Goal: Task Accomplishment & Management: Use online tool/utility

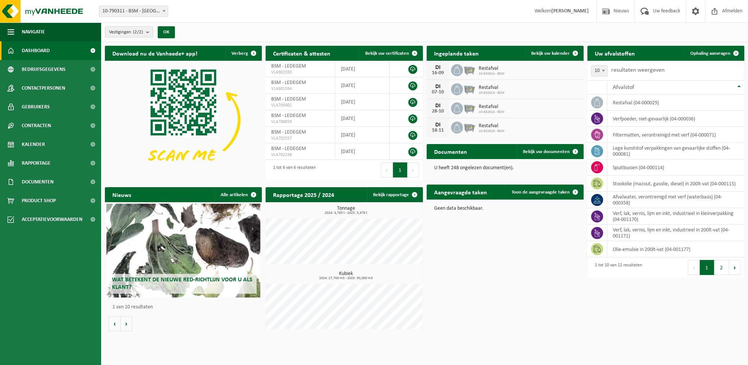
click at [519, 296] on div "Download nu de Vanheede+ app! Verberg Certificaten & attesten Bekijk uw certifi…" at bounding box center [425, 189] width 644 height 294
click at [641, 167] on td "spuitbussen (04-000114)" at bounding box center [676, 167] width 137 height 16
click at [603, 168] on td at bounding box center [598, 167] width 20 height 16
click at [629, 164] on td "spuitbussen (04-000114)" at bounding box center [676, 167] width 137 height 16
click at [707, 54] on span "Ophaling aanvragen" at bounding box center [711, 53] width 40 height 5
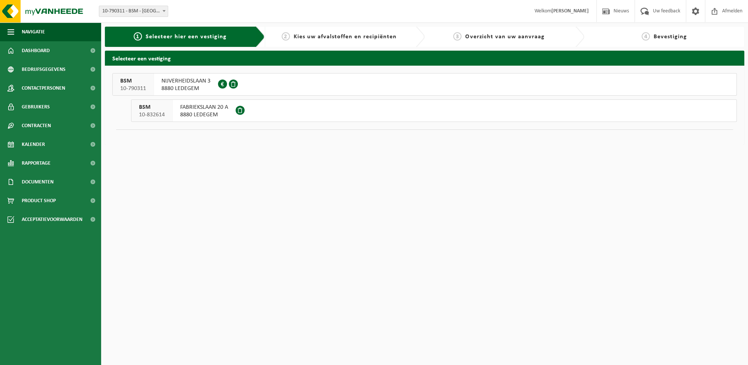
click at [194, 79] on span "NIJVERHEIDSLAAN 3" at bounding box center [186, 80] width 49 height 7
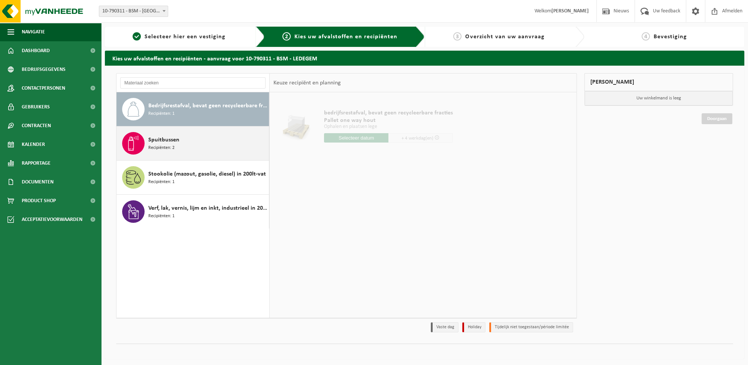
click at [184, 142] on div "Spuitbussen Recipiënten: 2" at bounding box center [207, 143] width 119 height 22
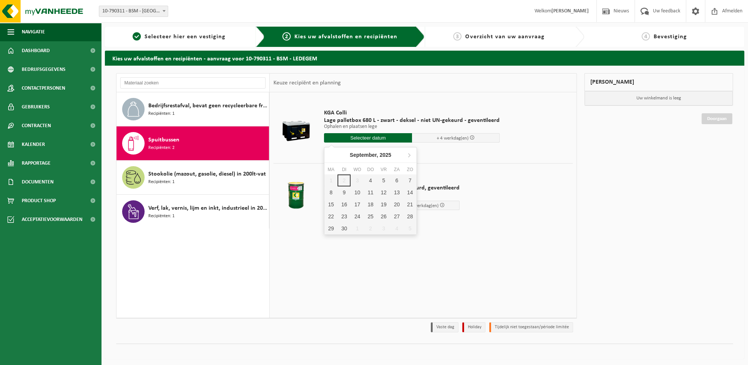
click at [367, 136] on input "text" at bounding box center [368, 137] width 88 height 9
click at [377, 181] on div "5" at bounding box center [383, 180] width 13 height 12
type input "Van 2025-09-05"
type input "2025-09-05"
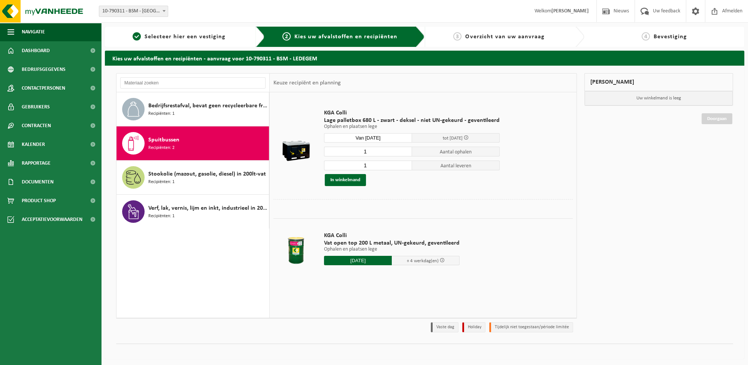
click at [443, 138] on span "tot 11/09/2025" at bounding box center [453, 138] width 20 height 5
click at [351, 178] on button "In winkelmand" at bounding box center [345, 180] width 41 height 12
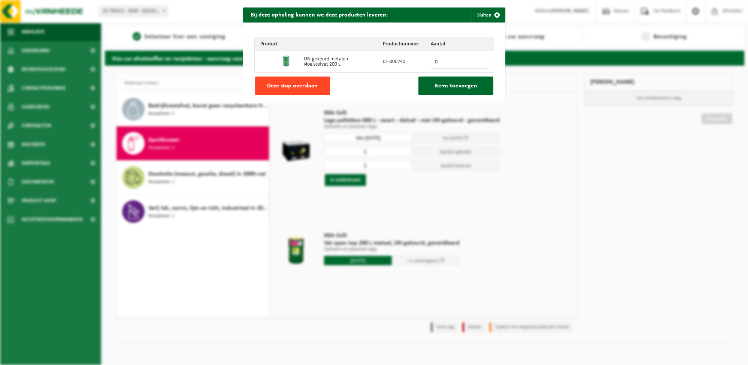
click at [295, 85] on span "Deze stap overslaan" at bounding box center [292, 86] width 51 height 6
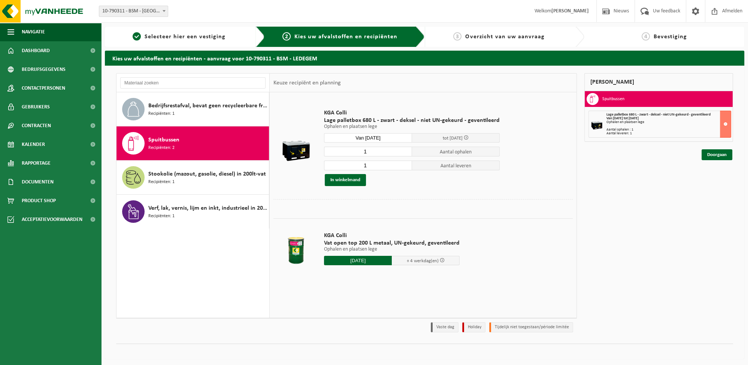
click at [378, 144] on div "KGA Colli Lage palletbox 680 L - zwart - deksel - niet UN-gekeurd - geventileer…" at bounding box center [411, 148] width 183 height 92
click at [385, 138] on input "Van 2025-09-05" at bounding box center [368, 137] width 88 height 9
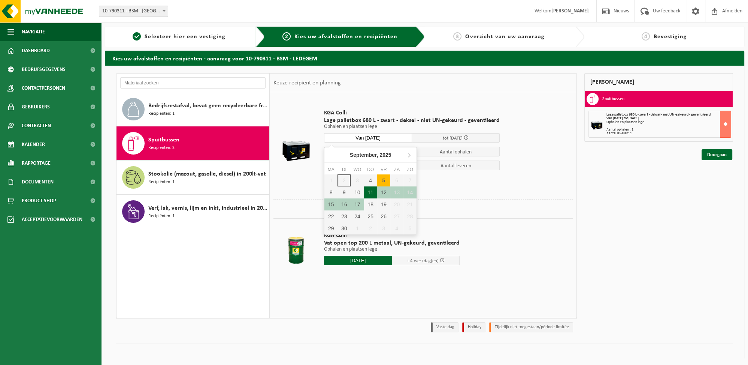
click at [372, 191] on div "11" at bounding box center [370, 192] width 13 height 12
type input "Van 2025-09-11"
type input "2025-09-11"
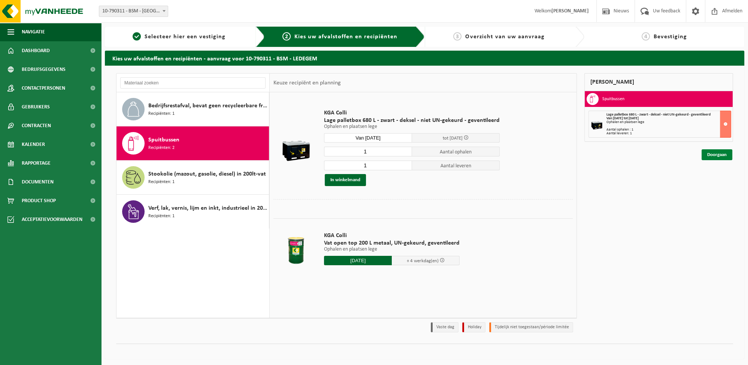
click at [714, 155] on link "Doorgaan" at bounding box center [717, 154] width 31 height 11
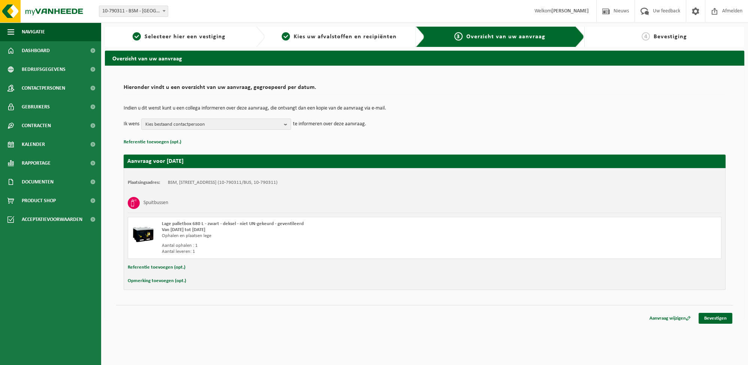
click at [170, 280] on button "Opmerking toevoegen (opt.)" at bounding box center [157, 281] width 58 height 10
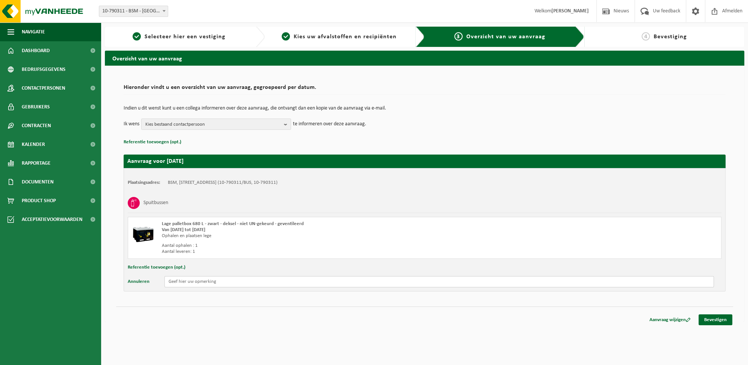
click at [230, 281] on input "text" at bounding box center [440, 281] width 550 height 11
type input "Direct vullen en terug meenemen."
click at [711, 317] on link "Bevestigen" at bounding box center [716, 319] width 34 height 11
